Goal: Feedback & Contribution: Submit feedback/report problem

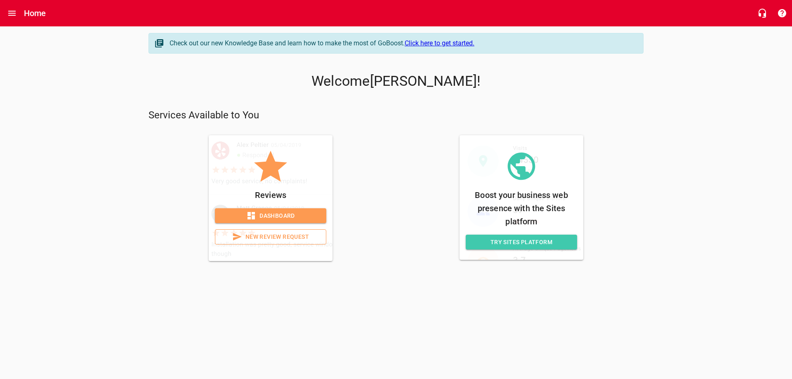
click at [274, 242] on link "New Review Request" at bounding box center [270, 236] width 111 height 15
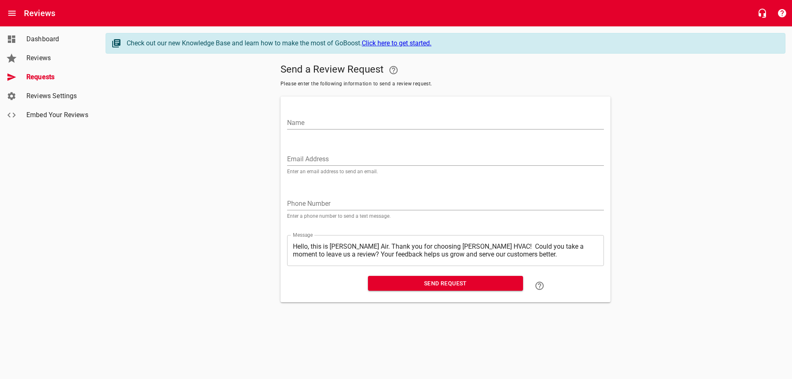
click at [306, 120] on input "Name" at bounding box center [445, 122] width 317 height 13
type input "[PERSON_NAME] & [PERSON_NAME]"
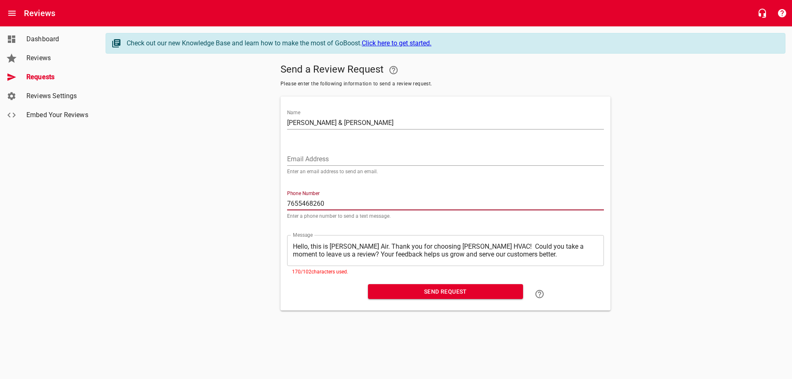
type input "7655468260"
click at [504, 255] on textarea "Hello, this is [PERSON_NAME] Air. Thank you for choosing [PERSON_NAME] HVAC! Co…" at bounding box center [445, 251] width 305 height 16
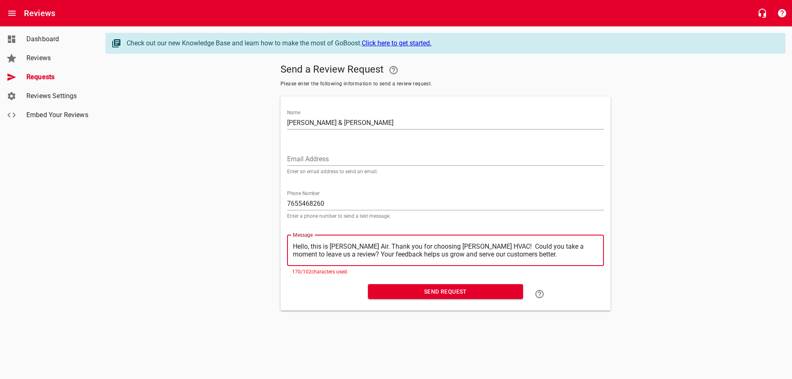
drag, startPoint x: 475, startPoint y: 246, endPoint x: 436, endPoint y: 246, distance: 38.8
click at [436, 246] on textarea "Hello, this is [PERSON_NAME] Air. Thank you for choosing [PERSON_NAME] HVAC! Co…" at bounding box center [445, 251] width 305 height 16
type textarea "Hello, this is [PERSON_NAME] Air. Thank you for choosing [PERSON_NAME]! Could y…"
type textarea "Hello, this is [PERSON_NAME] Air. Thank you for choosing [PERSON_NAME] ! Could …"
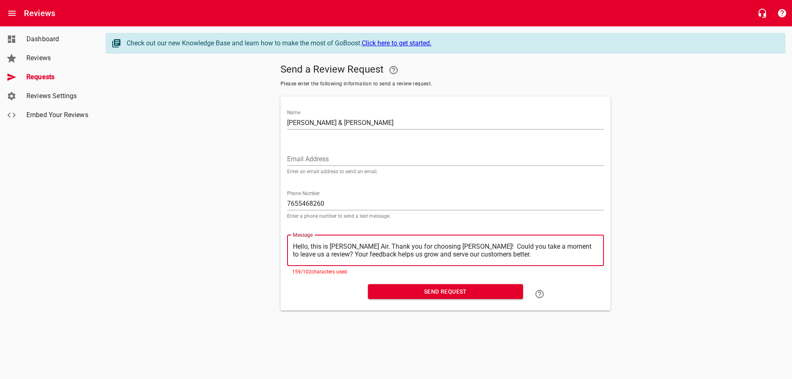
type textarea "Hello, this is [PERSON_NAME] Air. Thank you for choosing [PERSON_NAME] ! Could …"
type textarea "Hello, this is [PERSON_NAME] Air. Thank you for choosing [PERSON_NAME] A! Could…"
type textarea "Hello, this is [PERSON_NAME] Air. Thank you for choosing [PERSON_NAME]! Could y…"
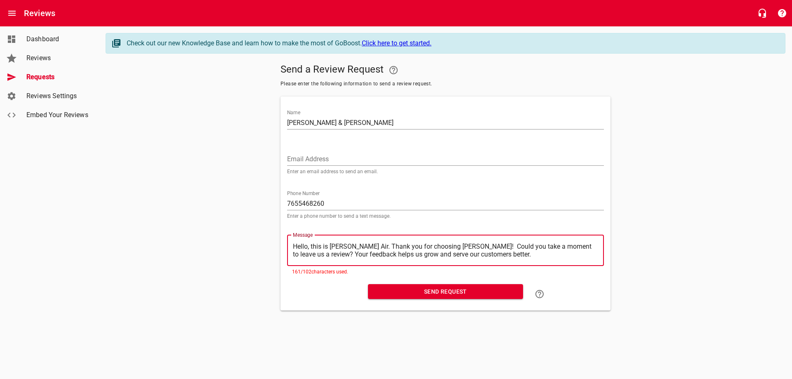
type textarea "Hello, this is [PERSON_NAME] Air. Thank you for choosing [PERSON_NAME] Air! Cou…"
type textarea "Hello, this is [PERSON_NAME] Air.Thank you for choosing [PERSON_NAME] Air! Coul…"
type textarea "Hello, this is [PERSON_NAME] you for choosing [PERSON_NAME] Air! Could you take…"
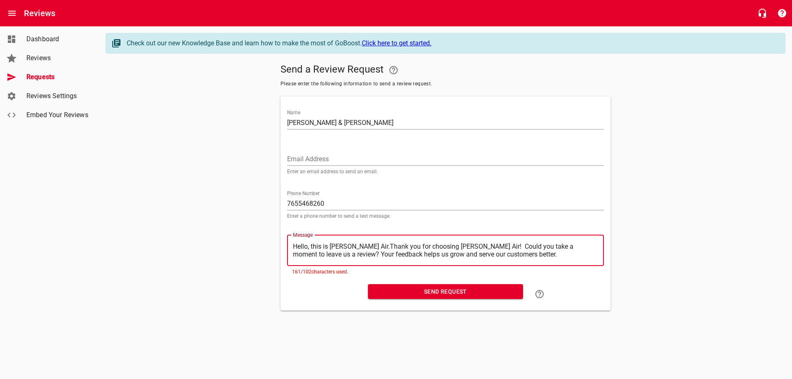
type textarea "Hello, this is [PERSON_NAME] you for choosing [PERSON_NAME] Air! Could you take…"
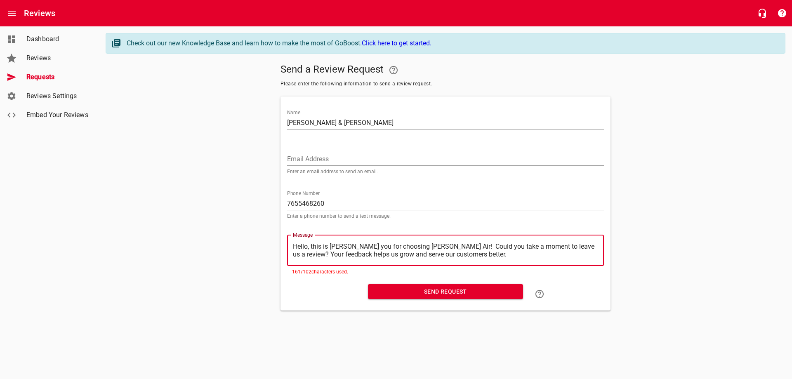
type textarea "Hello, this is [PERSON_NAME] Thank you for choosing [PERSON_NAME] Air! Could yo…"
type textarea "Hello, this is MelThank you for choosing [PERSON_NAME] Air! Could you take a mo…"
type textarea "Hello, this is MeThank you for choosing [PERSON_NAME] Air! Could you take a mom…"
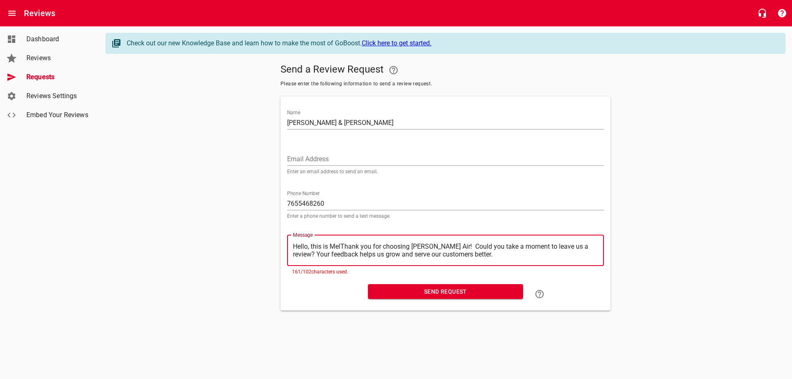
type textarea "Hello, this is MeThank you for choosing [PERSON_NAME] Air! Could you take a mom…"
type textarea "Hello, this is MThank you for choosing [PERSON_NAME] Air! Could you take a mome…"
type textarea "Hello, this is Thank you for choosing [PERSON_NAME] Air! Could you take a momen…"
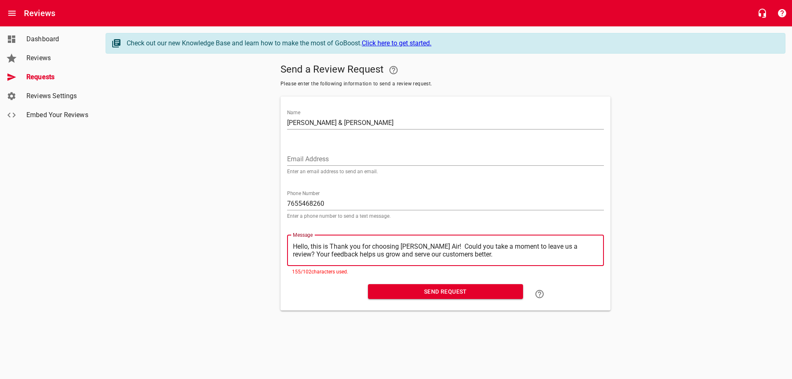
type textarea "Hello, this isThank you for choosing [PERSON_NAME] Air! Could you take a moment…"
type textarea "Hello, this iThank you for choosing [PERSON_NAME] Air! Could you take a moment …"
type textarea "Hello, this Thank you for choosing [PERSON_NAME] Air! Could you take a moment t…"
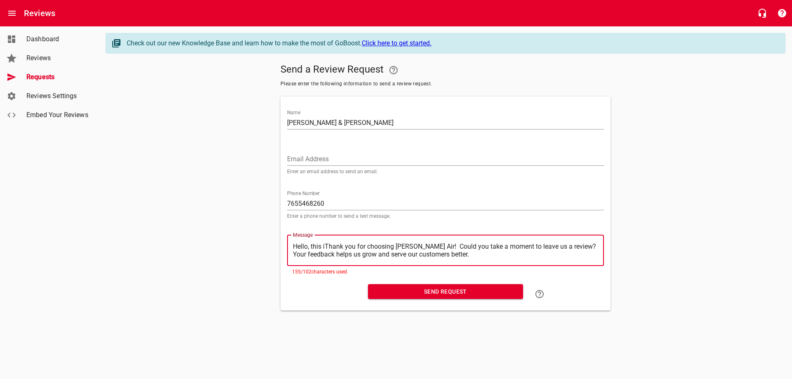
type textarea "Hello, this Thank you for choosing [PERSON_NAME] Air! Could you take a moment t…"
type textarea "Hello, thisThank you for choosing [PERSON_NAME] Air! Could you take a moment to…"
type textarea "Hello, thiThank you for choosing [PERSON_NAME] Air! Could you take a moment to …"
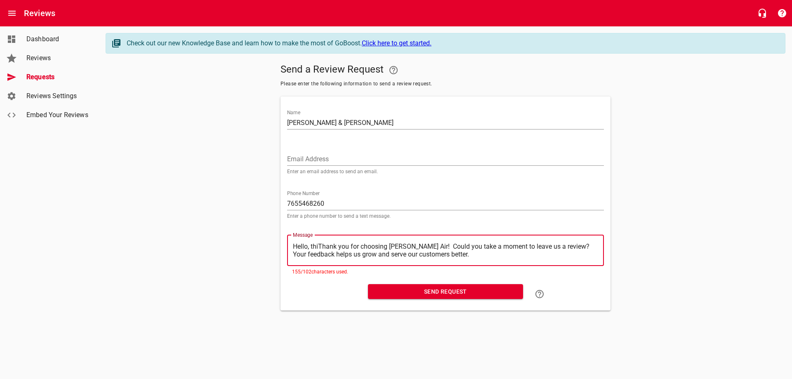
type textarea "Hello, thThank you for choosing [PERSON_NAME] Air! Could you take a moment to l…"
type textarea "Hello, tThank you for choosing [PERSON_NAME] Air! Could you take a moment to le…"
type textarea "Hello, Thank you for choosing [PERSON_NAME] Air! Could you take a moment to lea…"
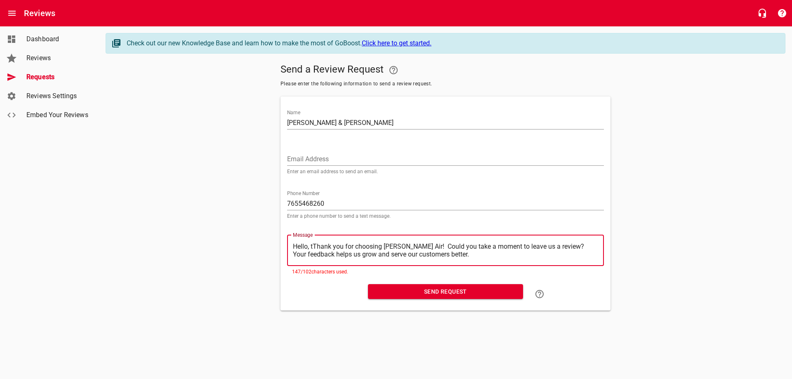
type textarea "Hello, Thank you for choosing [PERSON_NAME] Air! Could you take a moment to lea…"
type textarea "Hello,Thank you for choosing [PERSON_NAME] Air! Could you take a moment to leav…"
type textarea "HelloThank you for choosing [PERSON_NAME] Air! Could you take a moment to leave…"
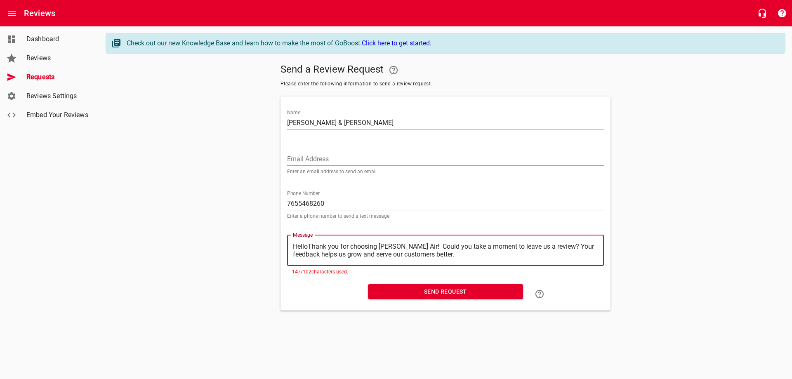
type textarea "HellThank you for choosing [PERSON_NAME] Air! Could you take a moment to leave …"
type textarea "HelThank you for choosing [PERSON_NAME] Air! Could you take a moment to leave u…"
type textarea "HeThank you for choosing [PERSON_NAME] Air! Could you take a moment to leave us…"
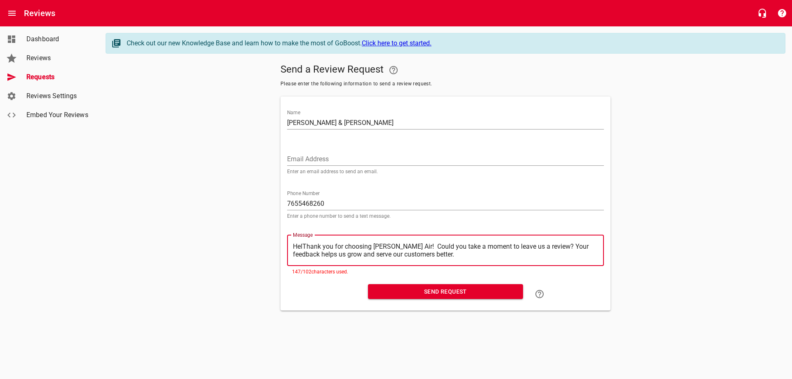
type textarea "HeThank you for choosing [PERSON_NAME] Air! Could you take a moment to leave us…"
type textarea "HThank you for choosing [PERSON_NAME] Air! Could you take a moment to leave us …"
type textarea "Thank you for choosing [PERSON_NAME] Air! Could you take a moment to leave us a…"
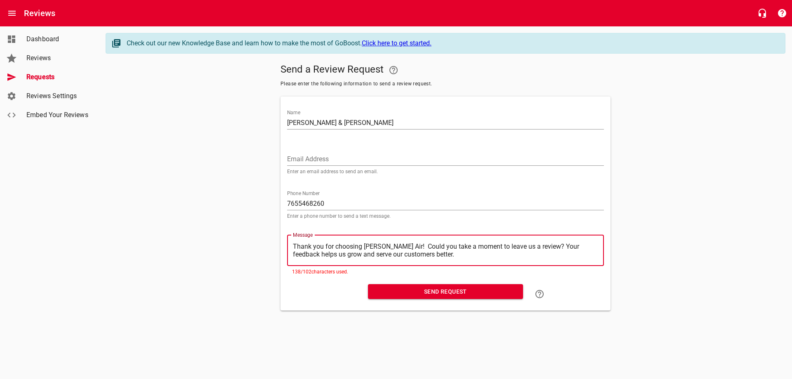
type textarea "Thank you for choosing [PERSON_NAME] Air! Could you take a moment to leave us a…"
drag, startPoint x: 418, startPoint y: 248, endPoint x: 386, endPoint y: 248, distance: 31.4
click at [386, 248] on textarea "Thank you for choosing [PERSON_NAME] Air! Could you take a moment to leave us a…" at bounding box center [445, 251] width 305 height 16
type textarea "Thank you for choosing [PERSON_NAME] Air!take a moment to leave us a review? Yo…"
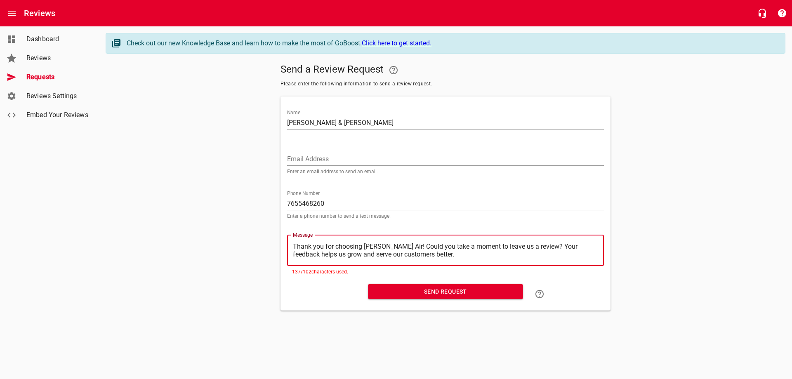
type textarea "Thank you for choosing [PERSON_NAME] Air!take a moment to leave us a review? Yo…"
type textarea "Thank you for choosing [PERSON_NAME] Air! take a moment to leave us a review? Y…"
type textarea "Thank you for choosing [PERSON_NAME] Air! Ptake a moment to leave us a review? …"
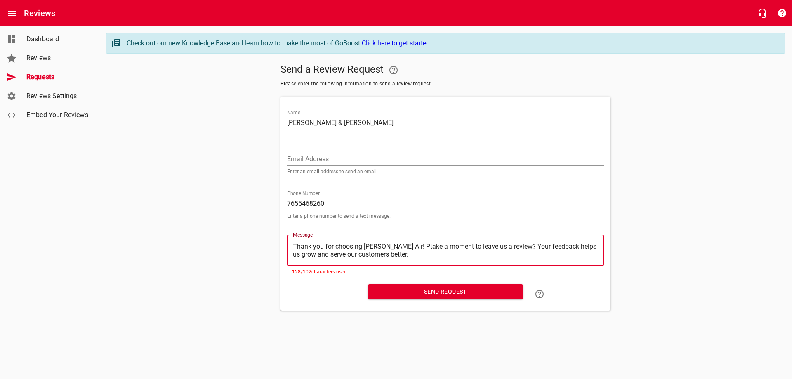
type textarea "Thank you for choosing [PERSON_NAME] Air! Pltake a moment to leave us a review?…"
type textarea "Thank you for choosing [PERSON_NAME] Air! Pletake a moment to leave us a review…"
type textarea "Thank you for choosing [PERSON_NAME] Air! Pleatake a moment to leave us a revie…"
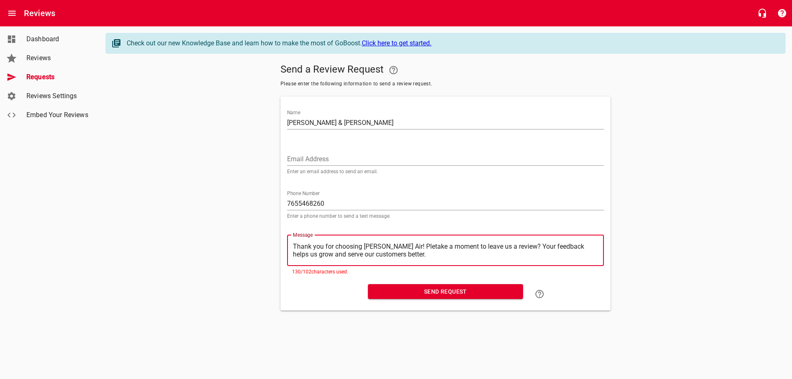
type textarea "Thank you for choosing [PERSON_NAME] Air! Pleatake a moment to leave us a revie…"
type textarea "Thank you for choosing [PERSON_NAME] Air! Pleastake a moment to leave us a revi…"
type textarea "Thank you for choosing [PERSON_NAME] Air! Pleasetake a moment to leave us a rev…"
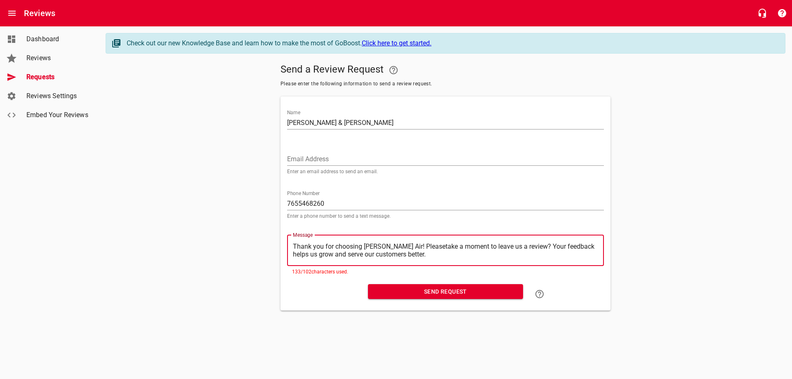
type textarea "Thank you for choosing [PERSON_NAME] Air! Please take a moment to leave us a re…"
click at [515, 247] on textarea "Thank you for choosing [PERSON_NAME] Air! Please take a moment to leave us a re…" at bounding box center [445, 251] width 305 height 16
type textarea "Thank you for choosing [PERSON_NAME] Air! Please take a moment to leave us a re…"
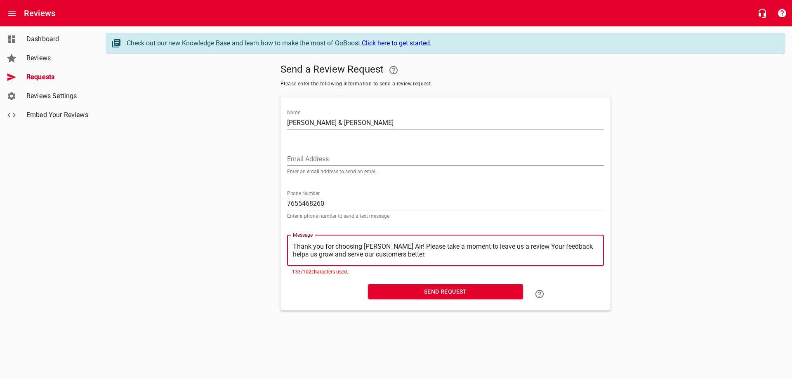
type textarea "Thank you for choosing [PERSON_NAME] Air! Please take a moment to leave us a re…"
drag, startPoint x: 401, startPoint y: 256, endPoint x: 515, endPoint y: 246, distance: 114.3
click at [515, 246] on textarea "Thank you for choosing [PERSON_NAME] Air! Please take a moment to leave us a re…" at bounding box center [445, 251] width 305 height 16
type textarea "Thank you for choosing [PERSON_NAME] Air! Please take a moment to leave us a re…"
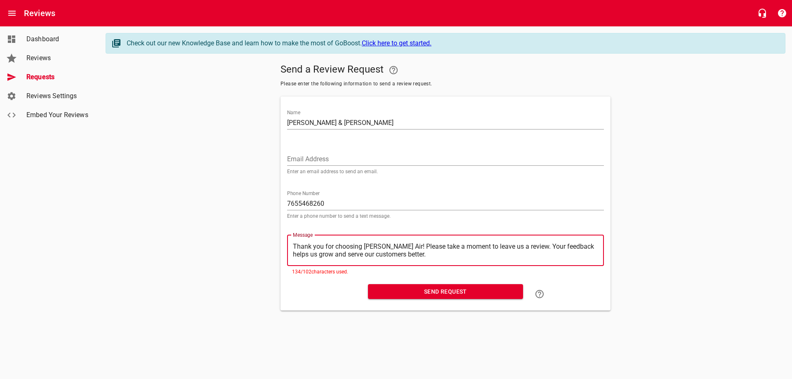
type textarea "Thank you for choosing [PERSON_NAME] Air! Please take a moment to leave us a re…"
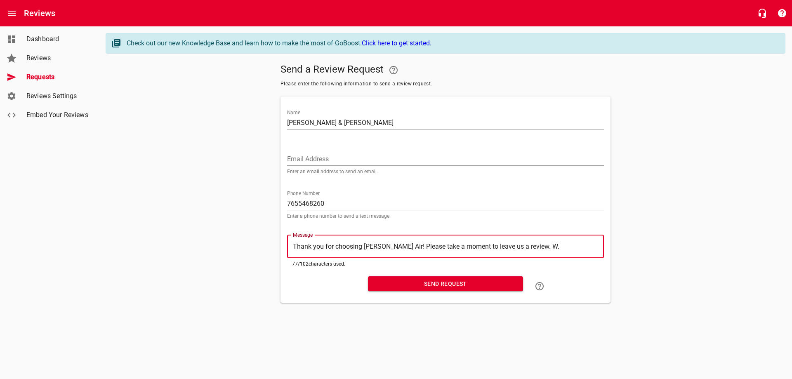
type textarea "Thank you for choosing [PERSON_NAME] Air! Please take a moment to leave us a re…"
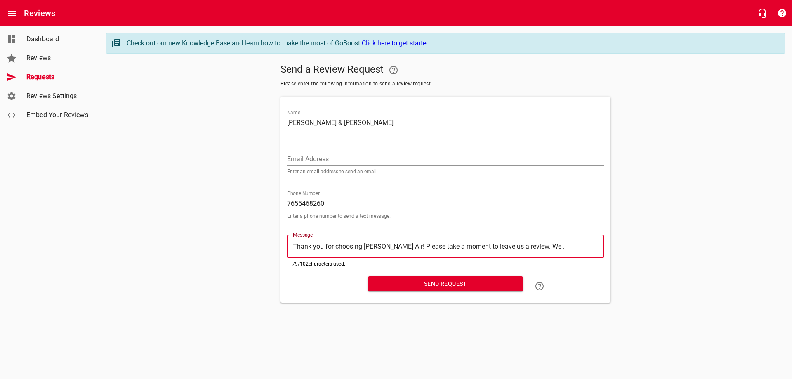
type textarea "Thank you for choosing [PERSON_NAME] Air! Please take a moment to leave us a re…"
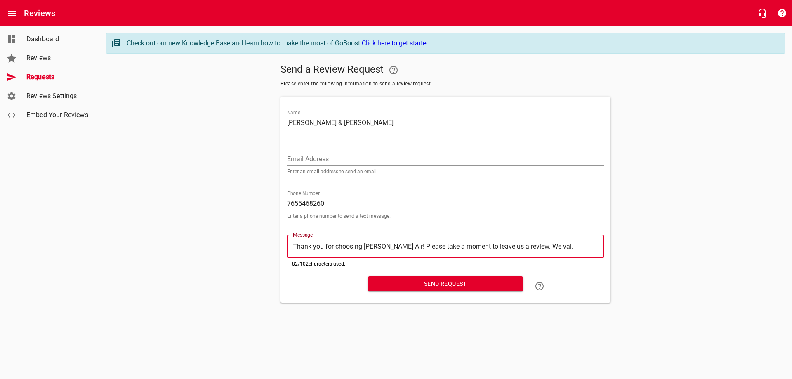
type textarea "Thank you for choosing [PERSON_NAME] Air! Please take a moment to leave us a re…"
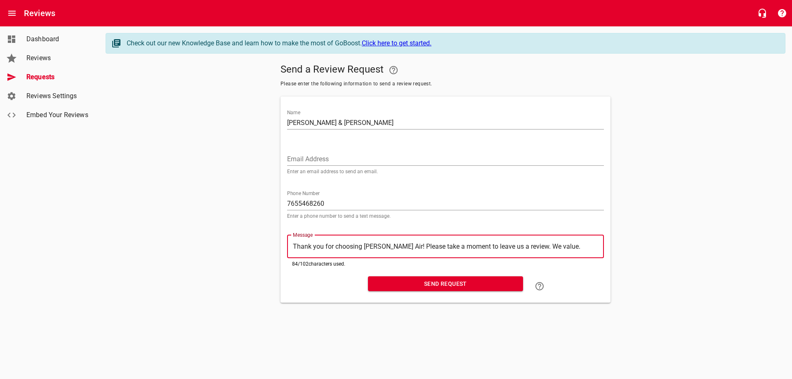
type textarea "Thank you for choosing [PERSON_NAME] Air! Please take a moment to leave us a re…"
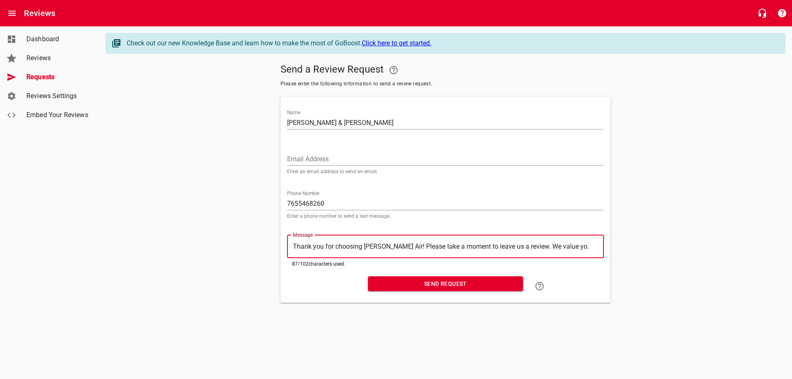
type textarea "Thank you for choosing [PERSON_NAME] Air! Please take a moment to leave us a re…"
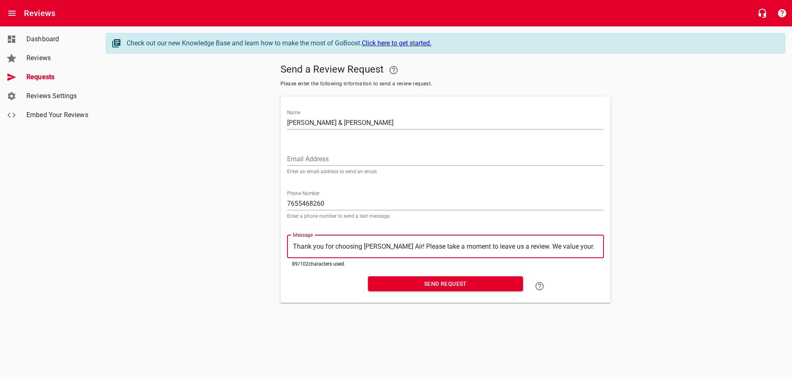
type textarea "Thank you for choosing [PERSON_NAME] Air! Please take a moment to leave us a re…"
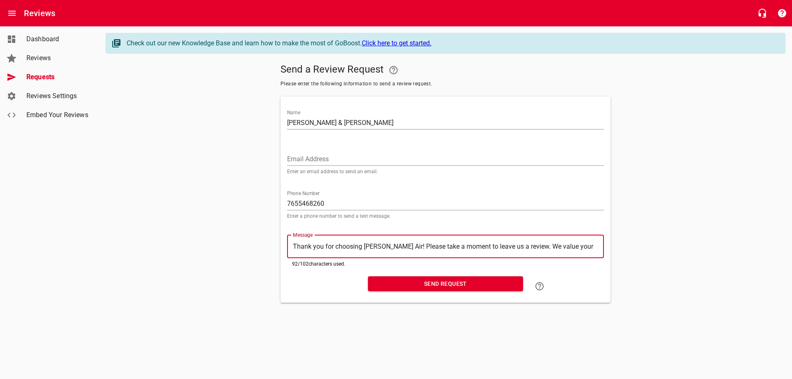
type textarea "Thank you for choosing [PERSON_NAME] Air! Please take a moment to leave us a re…"
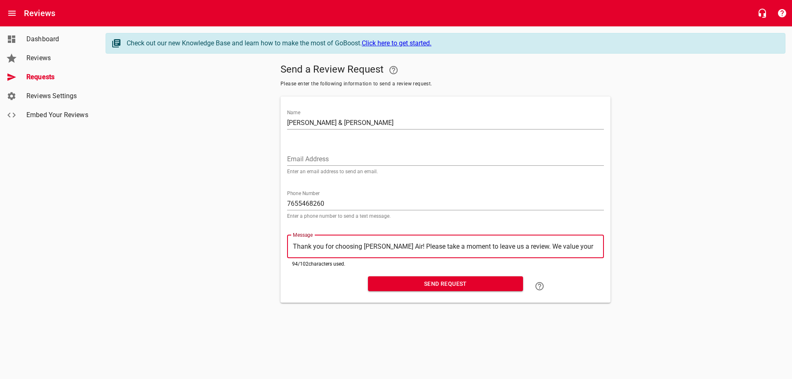
type textarea "Thank you for choosing [PERSON_NAME] Air! Please take a moment to leave us a re…"
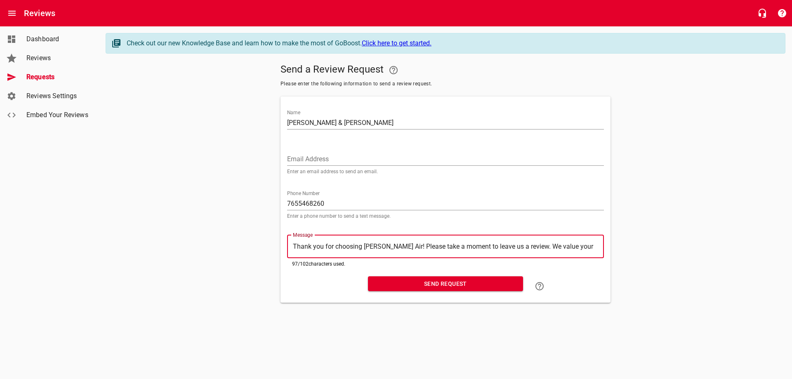
type textarea "Thank you for choosing [PERSON_NAME] Air! Please take a moment to leave us a re…"
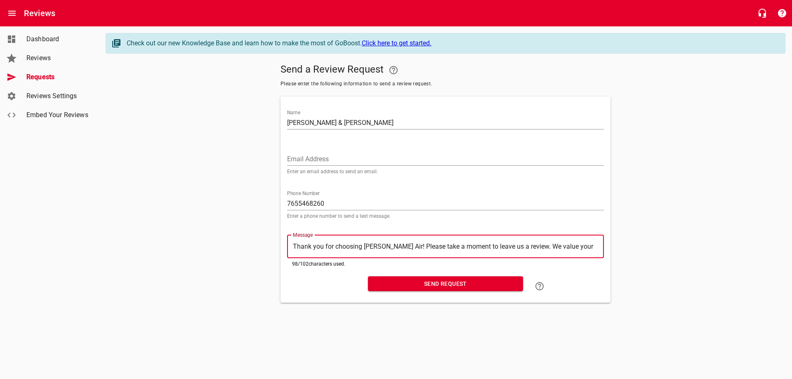
type textarea "Thank you for choosing [PERSON_NAME] Air! Please take a moment to leave us a re…"
click at [459, 281] on span "Send Request" at bounding box center [446, 284] width 142 height 10
